Goal: Find specific page/section

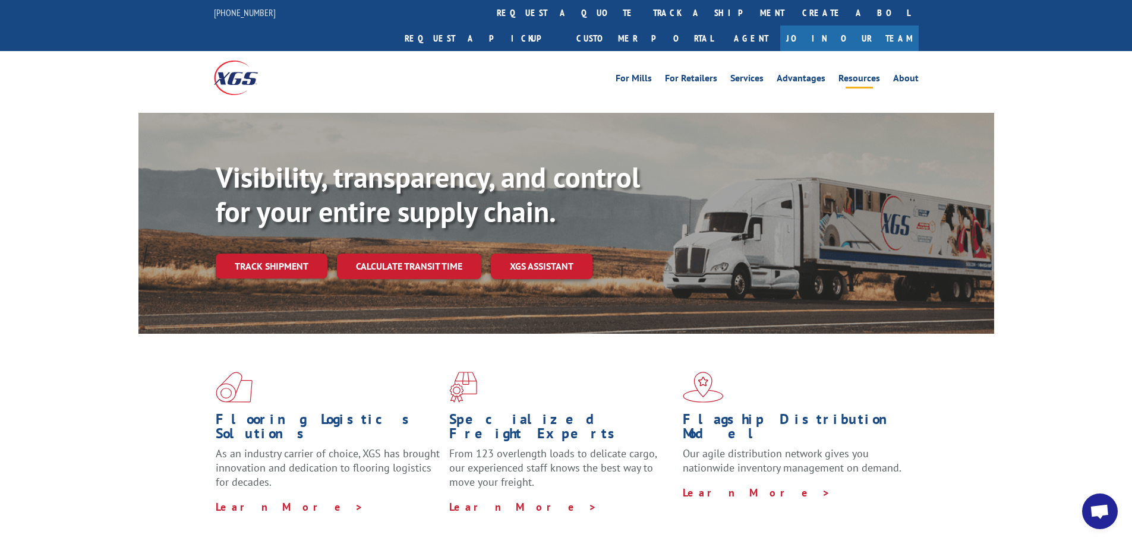
click at [855, 74] on link "Resources" at bounding box center [859, 80] width 42 height 13
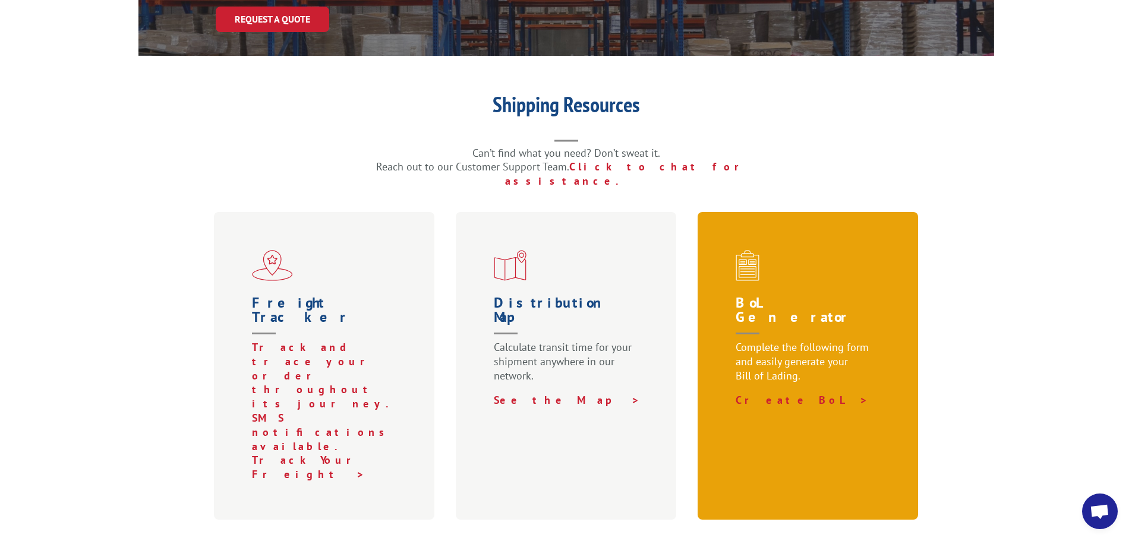
scroll to position [356, 0]
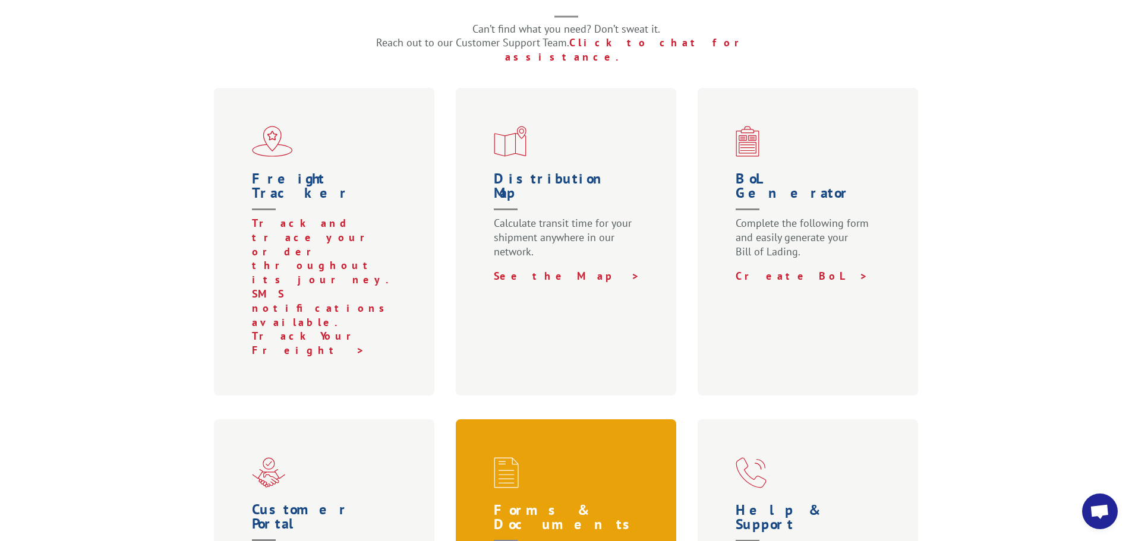
click at [625, 503] on h1 "Forms & Documents" at bounding box center [569, 525] width 150 height 45
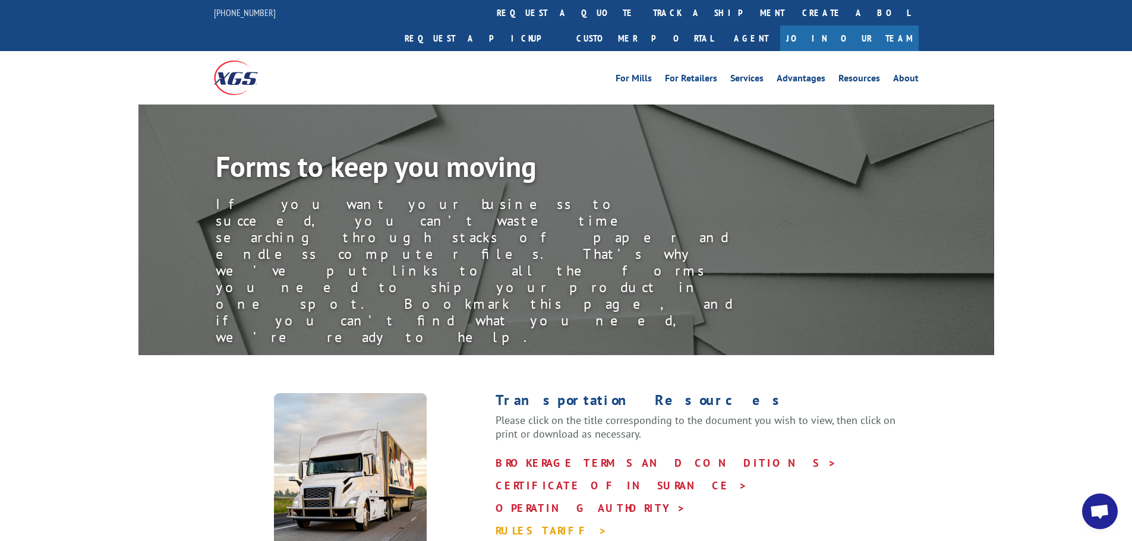
click at [545, 524] on link "RULES TARIFF >" at bounding box center [551, 531] width 112 height 14
